Goal: Navigation & Orientation: Find specific page/section

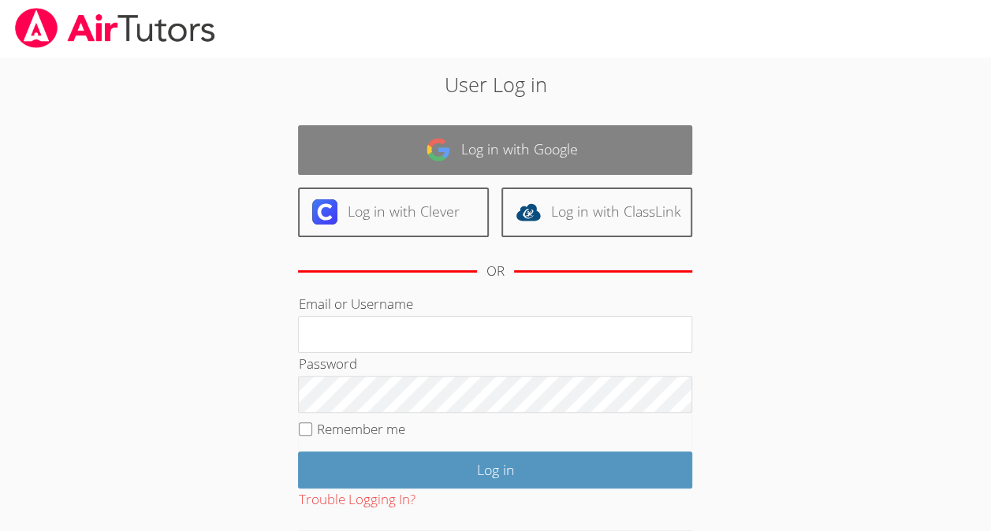
click at [350, 153] on link "Log in with Google" at bounding box center [495, 150] width 394 height 50
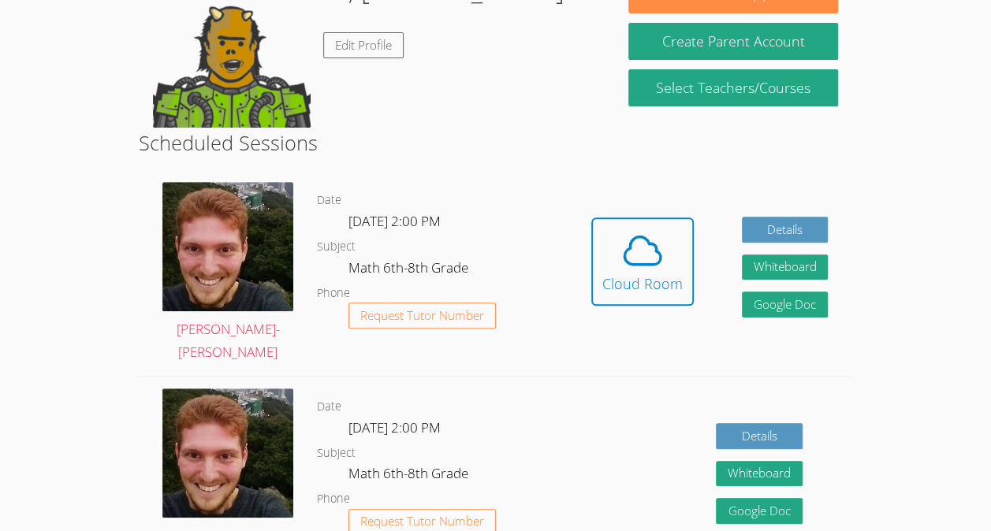
scroll to position [285, 0]
click at [222, 281] on img at bounding box center [227, 246] width 131 height 129
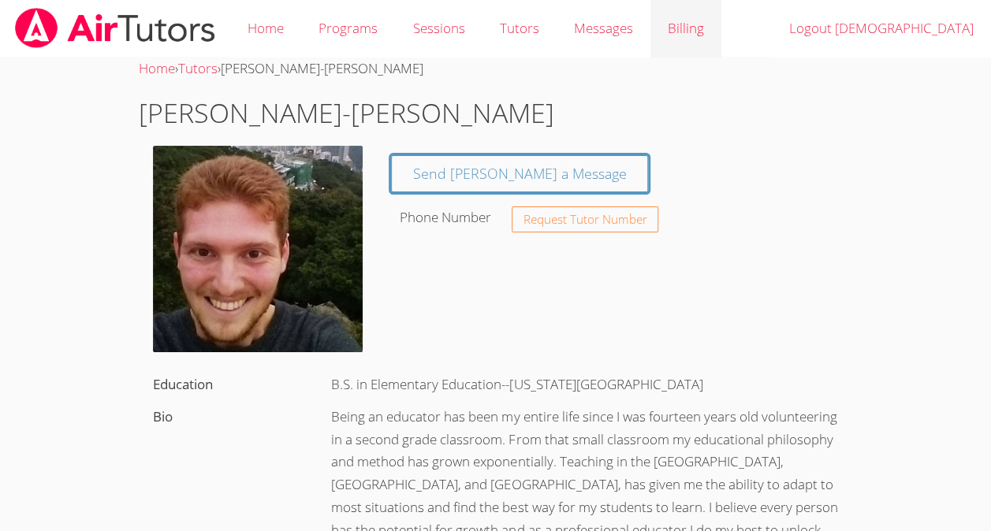
click at [697, 39] on link "Billing" at bounding box center [685, 29] width 71 height 58
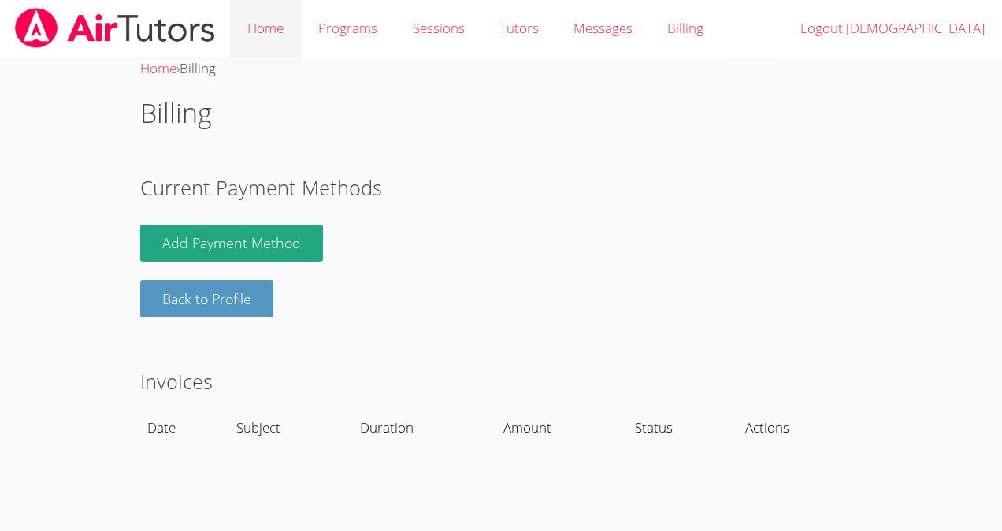
click at [276, 33] on link "Home" at bounding box center [265, 29] width 71 height 58
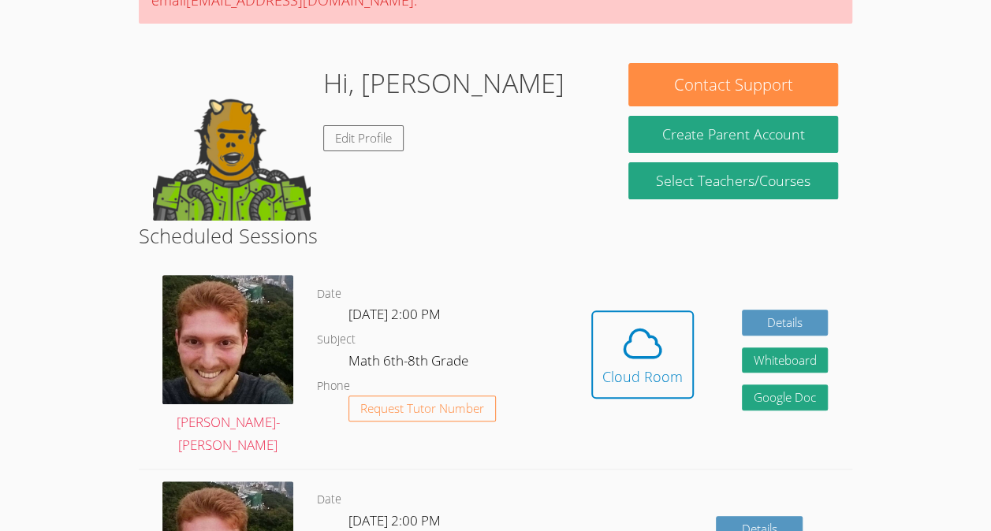
scroll to position [139, 0]
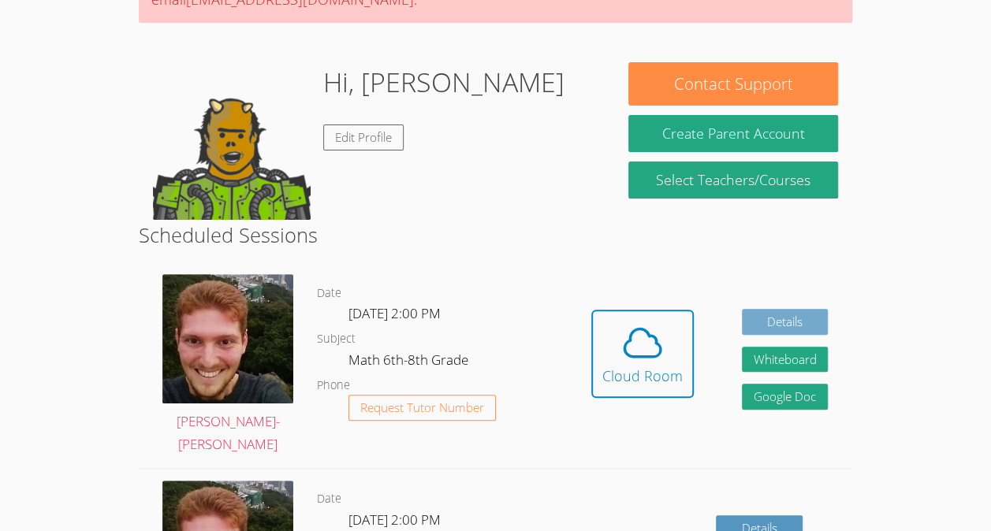
click at [799, 318] on link "Details" at bounding box center [785, 322] width 87 height 26
